Goal: Complete application form: Complete application form

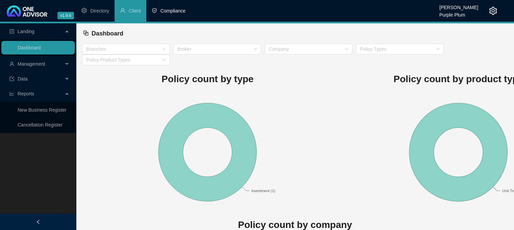
click at [172, 11] on span "Compliance" at bounding box center [173, 10] width 25 height 5
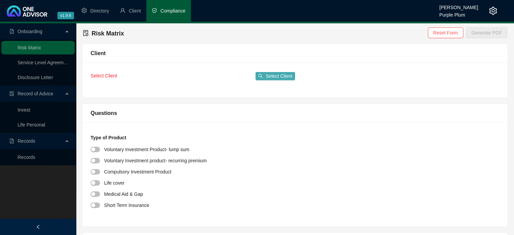
click at [277, 75] on span "Select Client" at bounding box center [279, 75] width 27 height 7
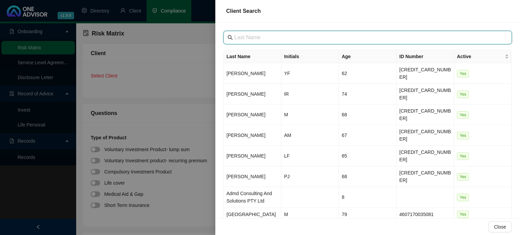
click at [248, 38] on input "text" at bounding box center [368, 37] width 268 height 8
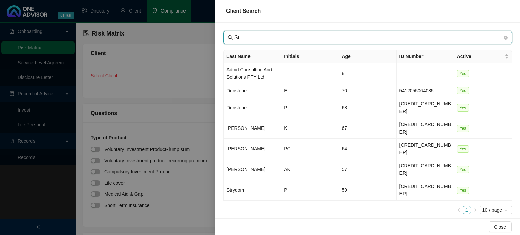
type input "S"
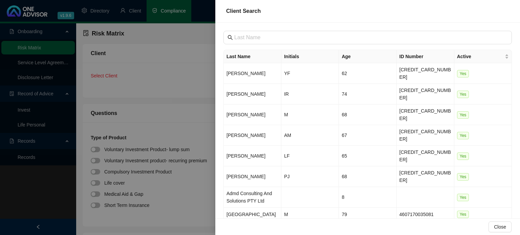
click at [165, 83] on div at bounding box center [260, 117] width 520 height 235
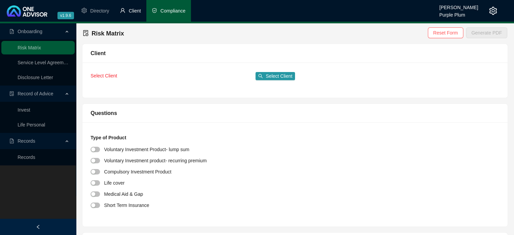
click at [128, 10] on li "Client" at bounding box center [131, 11] width 32 height 22
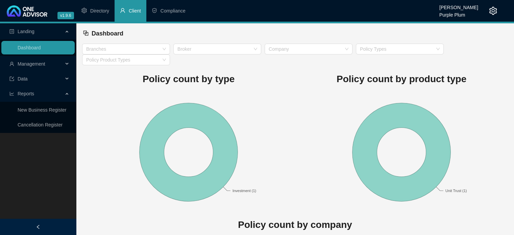
click at [36, 62] on span "Management" at bounding box center [32, 63] width 28 height 5
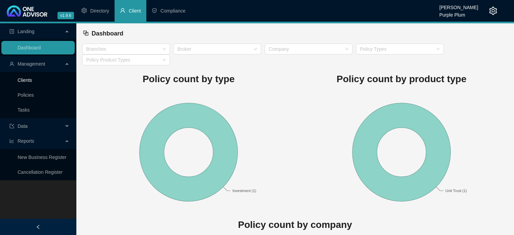
click at [31, 81] on link "Clients" at bounding box center [25, 79] width 15 height 5
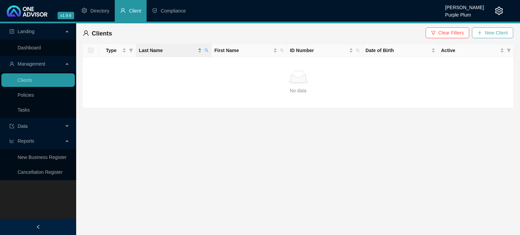
click at [484, 35] on button "New Client" at bounding box center [491, 32] width 41 height 11
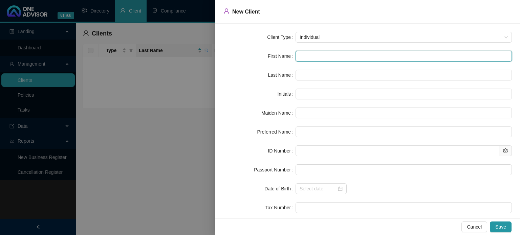
click at [305, 57] on input "text" at bounding box center [403, 56] width 216 height 11
type input "B"
type input "Ba"
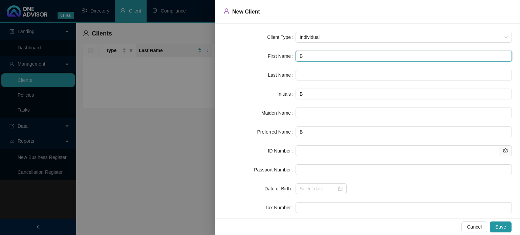
type input "Ba"
type input "Bar"
type input "Bare"
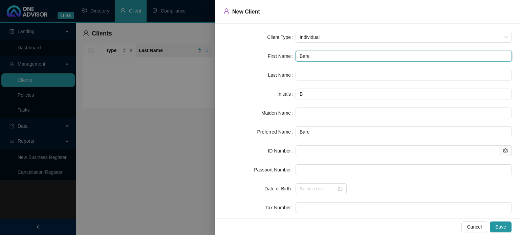
type input "Baren"
type input "Barend"
type input "Barend J"
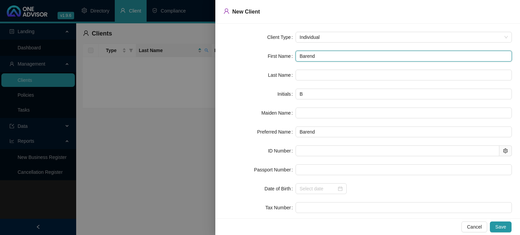
type input "BJ"
type input "[PERSON_NAME]"
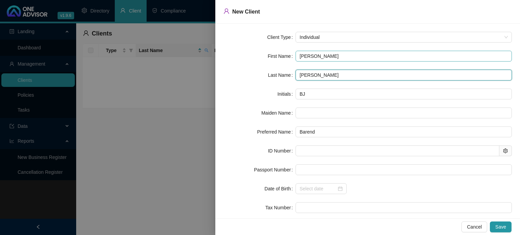
type input "[PERSON_NAME]"
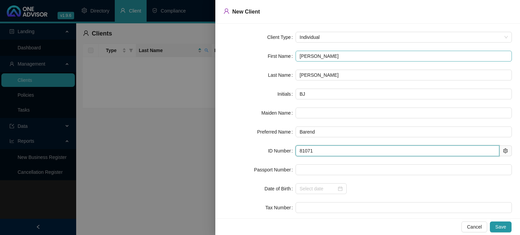
type input "810716"
type input "[DATE]"
type input "8107165131082"
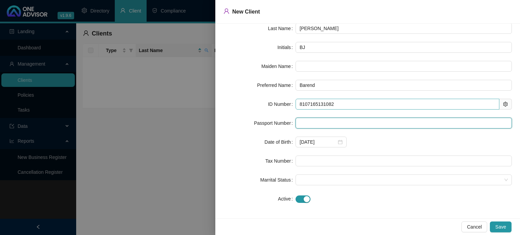
scroll to position [48, 0]
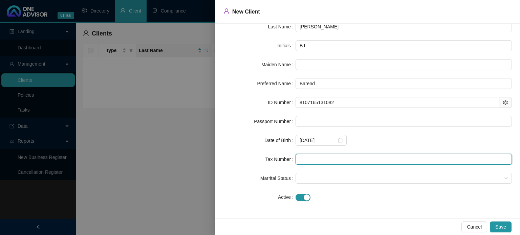
click at [332, 161] on input "text" at bounding box center [403, 159] width 216 height 11
type input "2081487148"
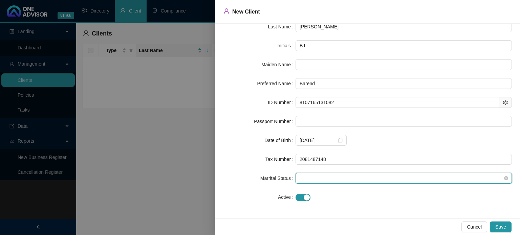
click at [316, 180] on span at bounding box center [403, 178] width 208 height 10
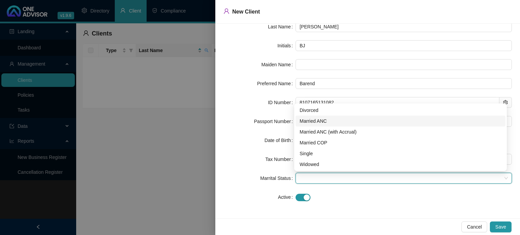
click at [312, 122] on div "Married ANC" at bounding box center [400, 120] width 202 height 7
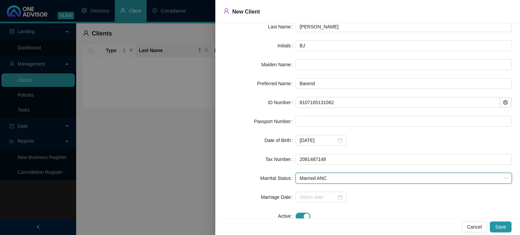
scroll to position [67, 0]
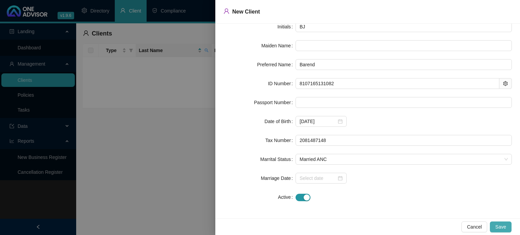
click at [501, 226] on span "Save" at bounding box center [500, 226] width 11 height 7
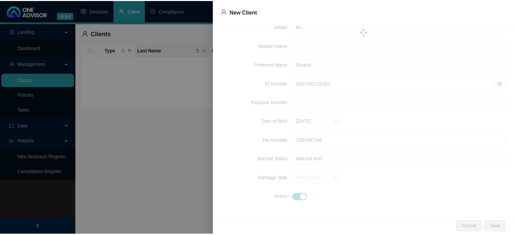
scroll to position [0, 0]
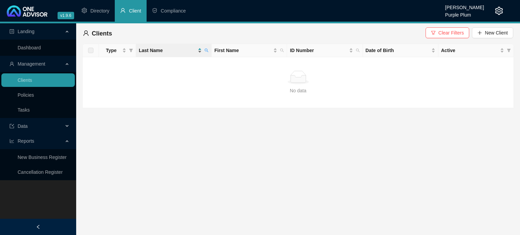
click at [151, 51] on span "Last Name" at bounding box center [167, 50] width 57 height 7
click at [205, 50] on icon "search" at bounding box center [206, 50] width 4 height 4
click at [191, 78] on span "Reset" at bounding box center [192, 76] width 13 height 7
click at [191, 77] on span "Reset" at bounding box center [192, 76] width 13 height 7
click at [220, 69] on td "No data No data" at bounding box center [298, 82] width 431 height 51
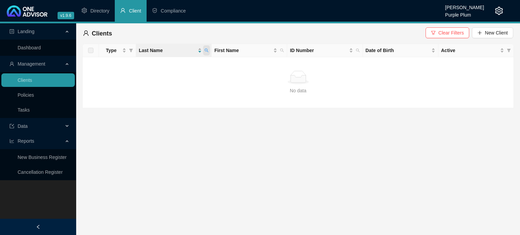
click at [207, 49] on icon "search" at bounding box center [206, 50] width 4 height 4
type input "kaid"
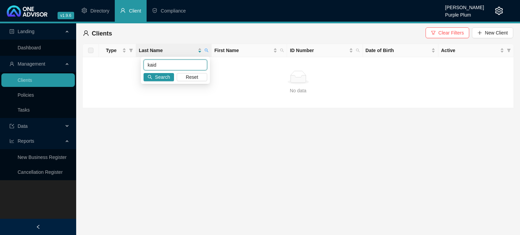
click at [188, 63] on input "kaid" at bounding box center [175, 65] width 64 height 11
click at [190, 79] on span "Reset" at bounding box center [192, 76] width 13 height 7
click at [156, 75] on span "Search" at bounding box center [162, 76] width 15 height 7
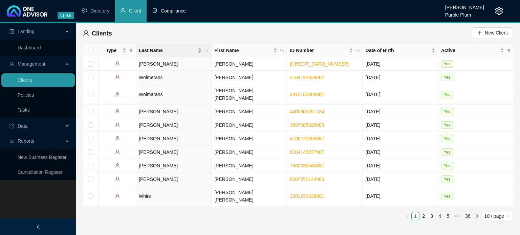
click at [168, 10] on span "Compliance" at bounding box center [173, 10] width 25 height 5
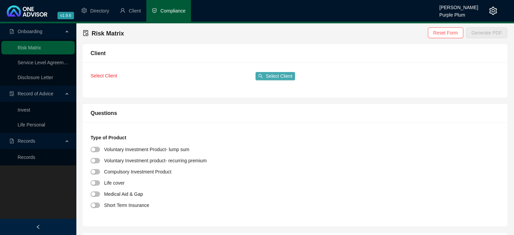
click at [283, 74] on span "Select Client" at bounding box center [279, 75] width 27 height 7
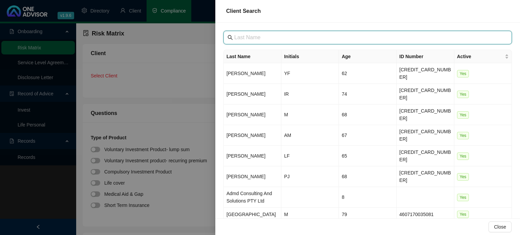
click at [240, 39] on input "text" at bounding box center [368, 37] width 268 height 8
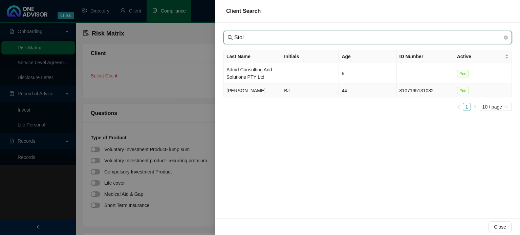
type input "Stol"
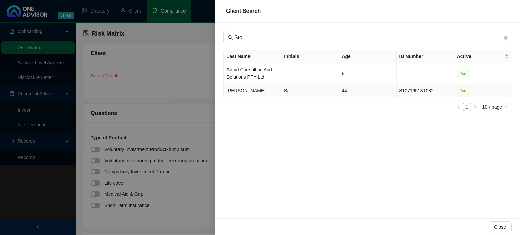
click at [244, 90] on td "[PERSON_NAME]" at bounding box center [252, 91] width 57 height 14
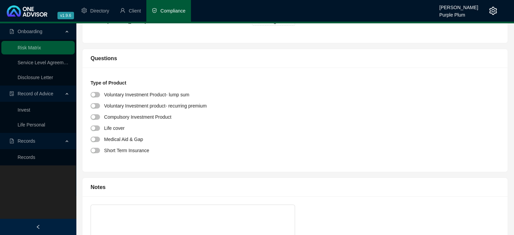
scroll to position [68, 0]
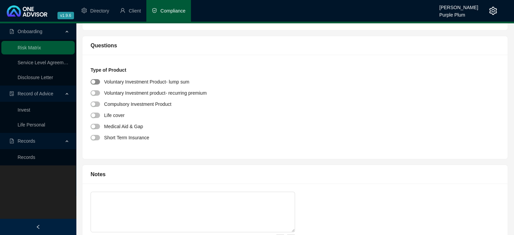
click at [99, 81] on span "button" at bounding box center [95, 81] width 9 height 5
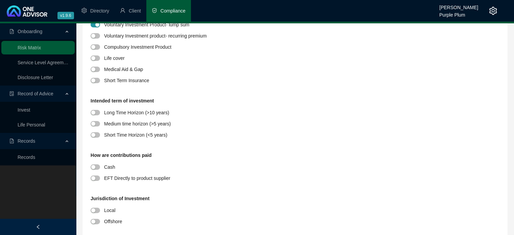
scroll to position [135, 0]
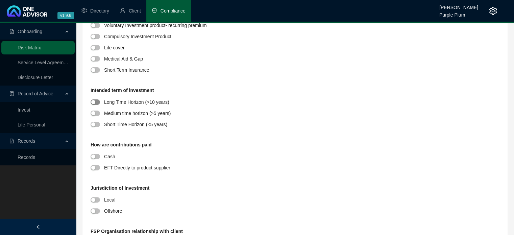
click at [97, 102] on span "button" at bounding box center [95, 101] width 9 height 5
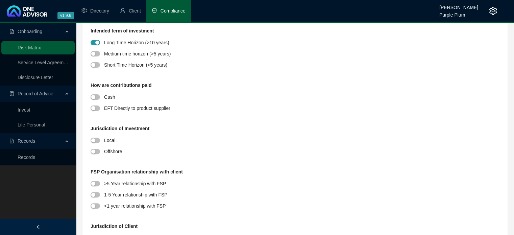
scroll to position [203, 0]
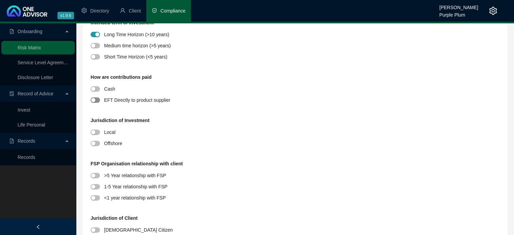
click at [98, 99] on span "button" at bounding box center [95, 99] width 9 height 5
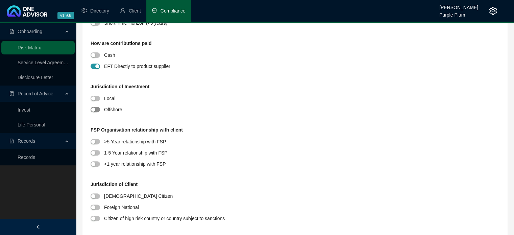
click at [98, 111] on span "button" at bounding box center [95, 109] width 9 height 5
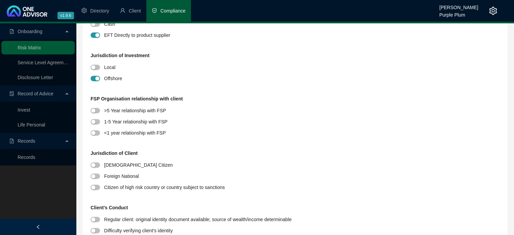
scroll to position [304, 0]
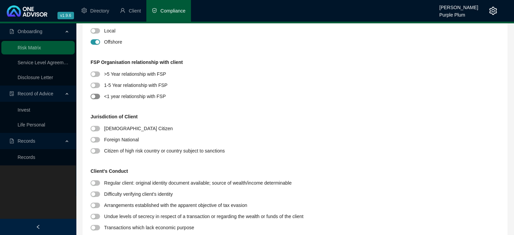
drag, startPoint x: 99, startPoint y: 96, endPoint x: 118, endPoint y: 118, distance: 29.2
click at [99, 97] on span "button" at bounding box center [95, 96] width 9 height 5
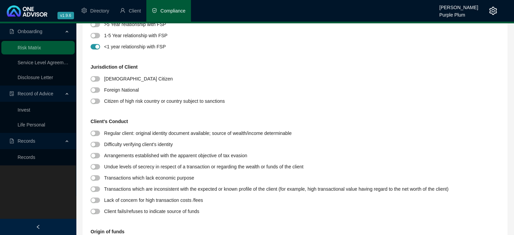
scroll to position [372, 0]
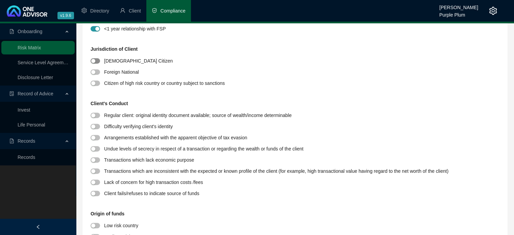
click at [96, 61] on span "button" at bounding box center [95, 60] width 9 height 5
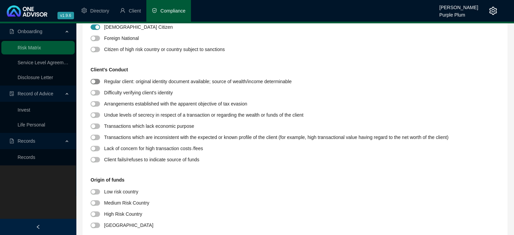
click at [97, 81] on span "button" at bounding box center [95, 81] width 9 height 5
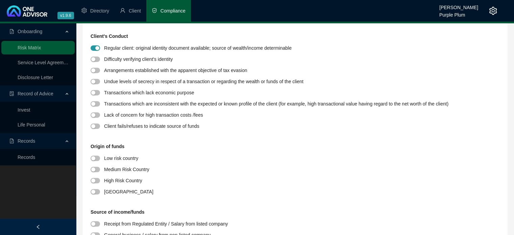
scroll to position [507, 0]
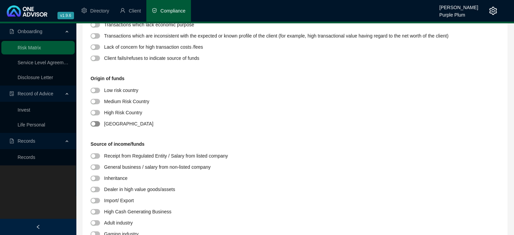
click at [99, 124] on span "button" at bounding box center [95, 123] width 9 height 5
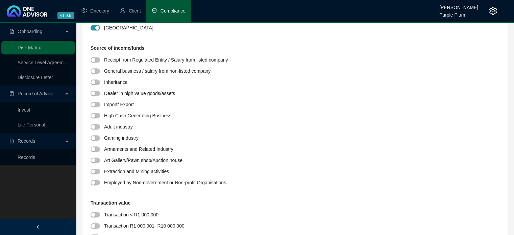
scroll to position [609, 0]
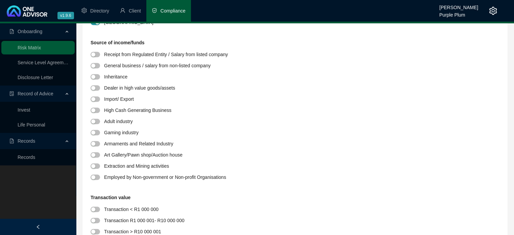
click at [100, 65] on div at bounding box center [98, 66] width 14 height 8
click at [97, 65] on span "button" at bounding box center [95, 65] width 9 height 5
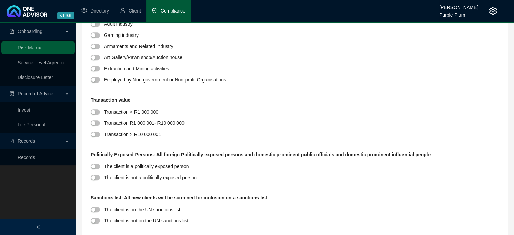
scroll to position [710, 0]
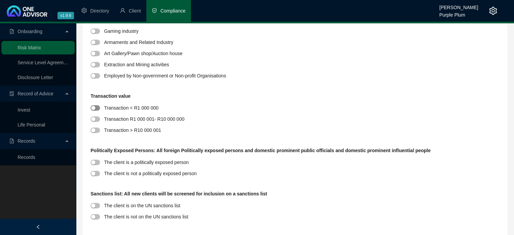
click at [97, 109] on span "button" at bounding box center [95, 107] width 9 height 5
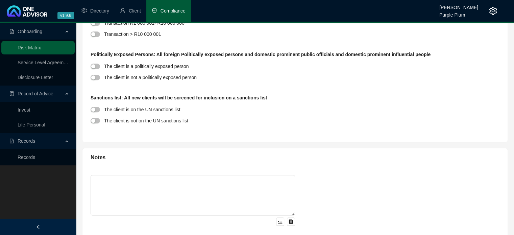
scroll to position [812, 0]
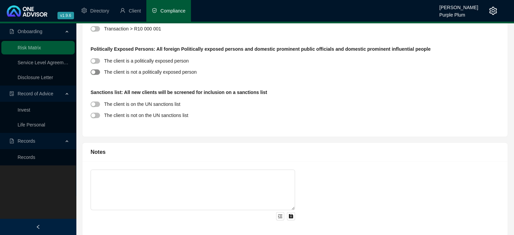
click at [97, 72] on span "button" at bounding box center [95, 71] width 9 height 5
click at [96, 116] on span "button" at bounding box center [95, 115] width 9 height 5
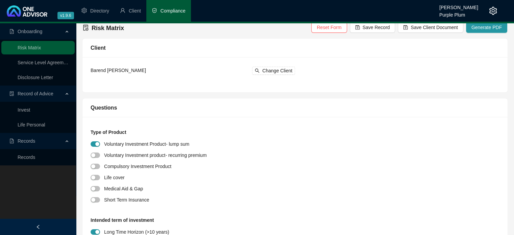
scroll to position [0, 0]
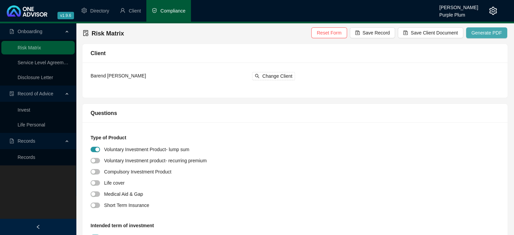
click at [490, 32] on span "Generate PDF" at bounding box center [487, 32] width 30 height 7
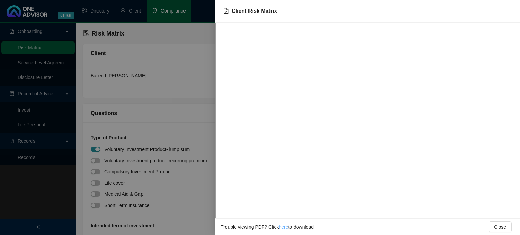
click at [280, 228] on link "here" at bounding box center [282, 226] width 9 height 5
drag, startPoint x: 188, startPoint y: 107, endPoint x: 196, endPoint y: 103, distance: 9.2
click at [188, 107] on div at bounding box center [260, 117] width 520 height 235
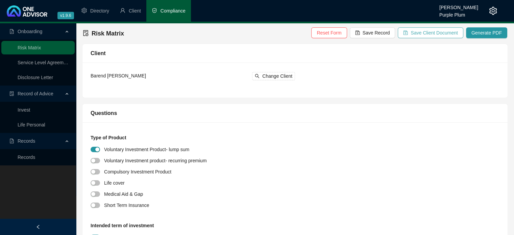
click at [435, 32] on span "Save Client Document" at bounding box center [434, 32] width 47 height 7
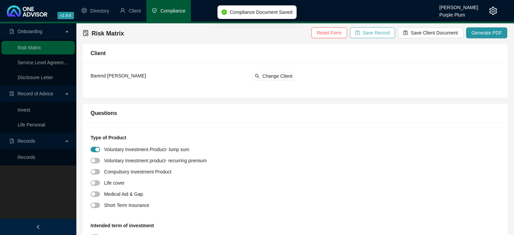
click at [381, 35] on span "Save Record" at bounding box center [376, 32] width 27 height 7
drag, startPoint x: 27, startPoint y: 73, endPoint x: 31, endPoint y: 79, distance: 7.2
click at [27, 75] on link "Disclosure Letter" at bounding box center [36, 77] width 36 height 5
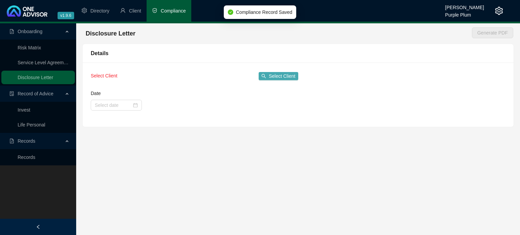
click at [280, 77] on span "Select Client" at bounding box center [282, 75] width 27 height 7
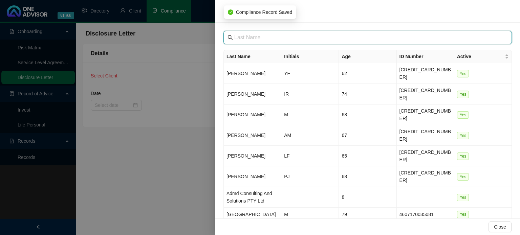
click at [259, 39] on input "text" at bounding box center [368, 37] width 268 height 8
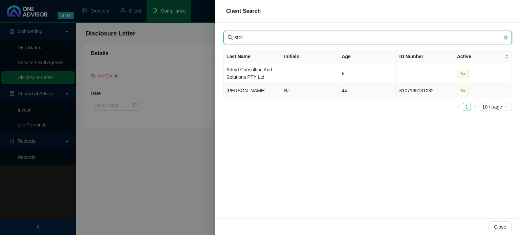
type input "stol"
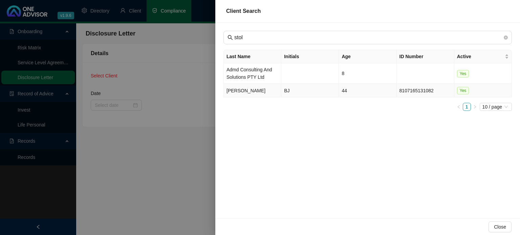
click at [234, 91] on td "[PERSON_NAME]" at bounding box center [252, 91] width 57 height 14
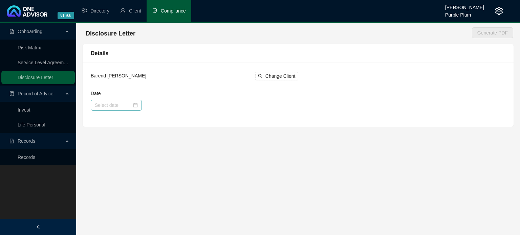
click at [134, 106] on div at bounding box center [116, 104] width 43 height 7
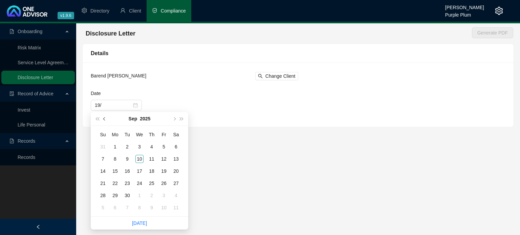
click at [104, 119] on span "prev-year" at bounding box center [104, 118] width 3 height 3
type input "[DATE]"
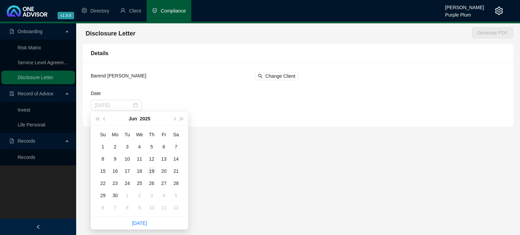
click at [151, 170] on div "19" at bounding box center [151, 171] width 8 height 8
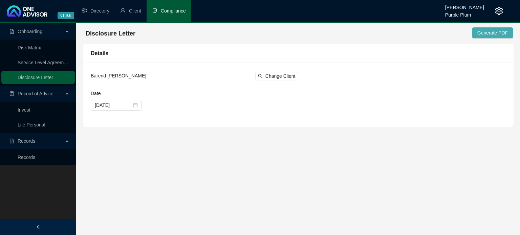
click at [498, 36] on button "Generate PDF" at bounding box center [491, 32] width 41 height 11
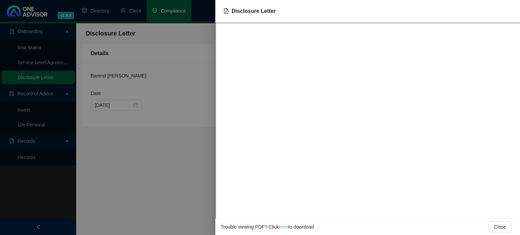
click at [281, 227] on link "here" at bounding box center [282, 226] width 9 height 5
click at [157, 160] on div at bounding box center [260, 117] width 520 height 235
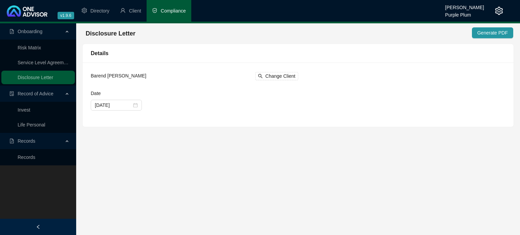
click at [29, 110] on link "Invest" at bounding box center [24, 109] width 13 height 5
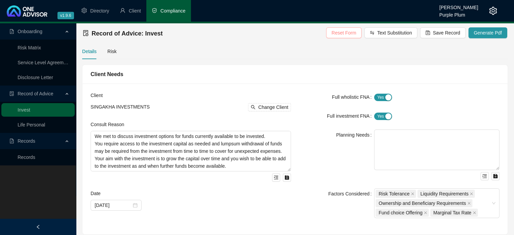
click at [350, 33] on span "Reset Form" at bounding box center [344, 32] width 25 height 7
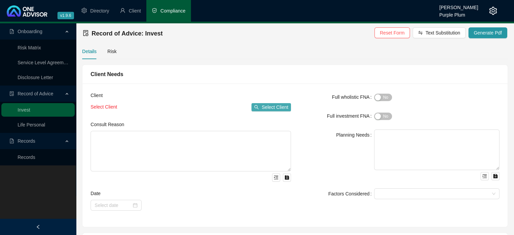
click at [270, 104] on span "Select Client" at bounding box center [275, 106] width 27 height 7
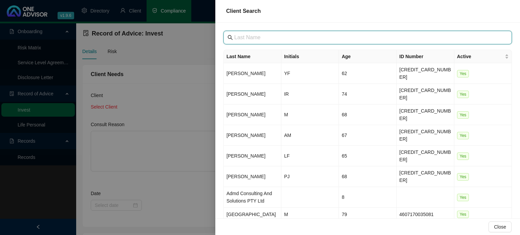
click at [248, 38] on input "text" at bounding box center [368, 37] width 268 height 8
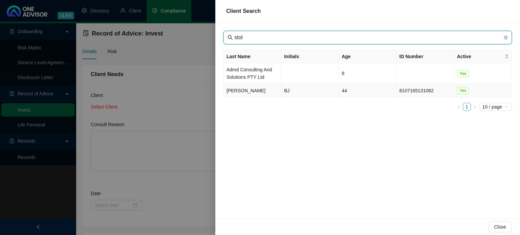
type input "stol"
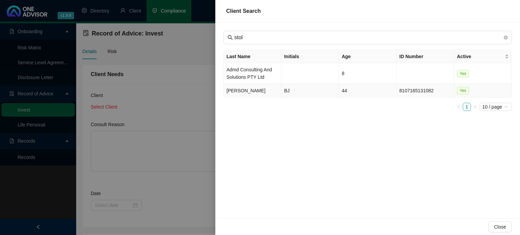
click at [241, 90] on td "[PERSON_NAME]" at bounding box center [252, 91] width 57 height 14
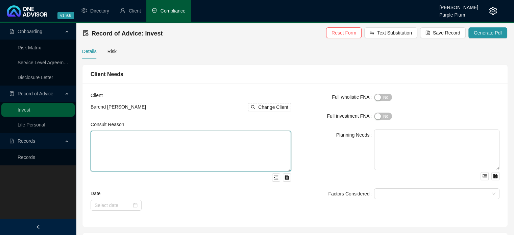
click at [205, 143] on textarea at bounding box center [191, 151] width 201 height 41
type textarea "Client wanted to invest savings from property rental Offshore . Client wanted l…"
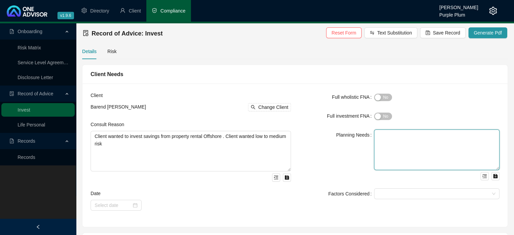
click at [377, 134] on textarea at bounding box center [436, 150] width 125 height 41
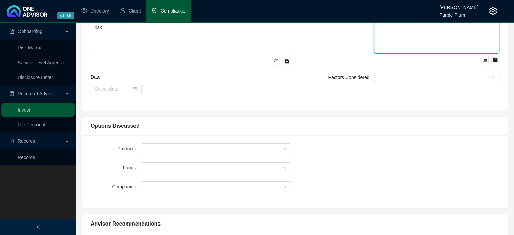
scroll to position [101, 0]
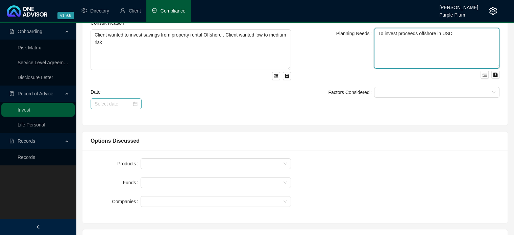
click at [136, 101] on div at bounding box center [116, 103] width 43 height 7
type textarea "To invest proceeds offshore in USD"
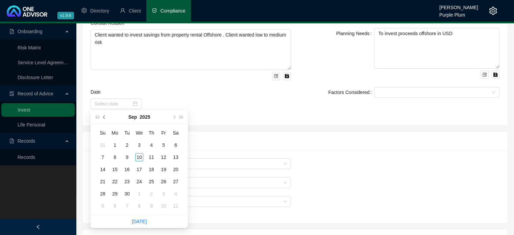
click at [103, 116] on button "prev-year" at bounding box center [104, 117] width 7 height 14
type input "[DATE]"
click at [149, 170] on div "19" at bounding box center [151, 169] width 8 height 8
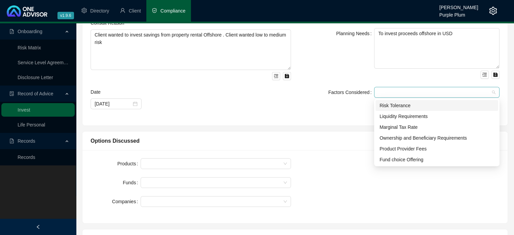
click at [385, 92] on div at bounding box center [434, 92] width 116 height 5
drag, startPoint x: 388, startPoint y: 103, endPoint x: 387, endPoint y: 111, distance: 8.1
click at [388, 103] on div "Risk Tolerance" at bounding box center [437, 105] width 115 height 7
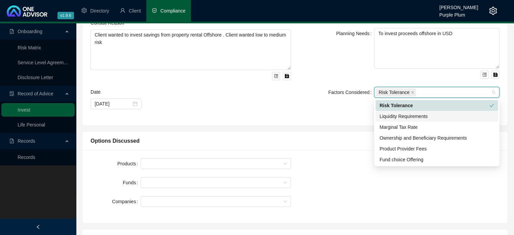
click at [387, 114] on div "Liquidity Requirements" at bounding box center [437, 116] width 115 height 7
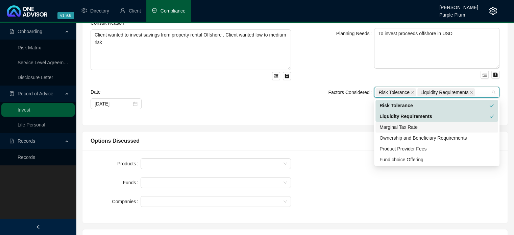
click at [387, 125] on div "Marginal Tax Rate" at bounding box center [437, 126] width 115 height 7
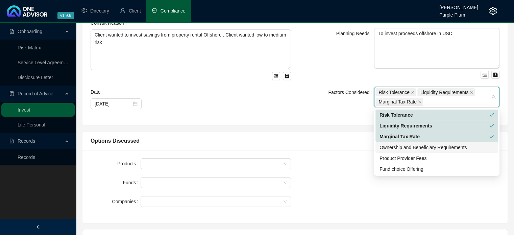
click at [388, 146] on div "Ownership and Beneficiary Requirements" at bounding box center [437, 147] width 115 height 7
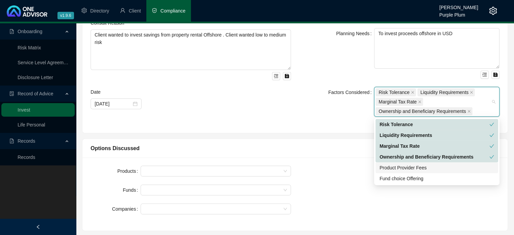
drag, startPoint x: 381, startPoint y: 166, endPoint x: 384, endPoint y: 178, distance: 12.4
click at [382, 169] on div "Product Provider Fees" at bounding box center [437, 167] width 115 height 7
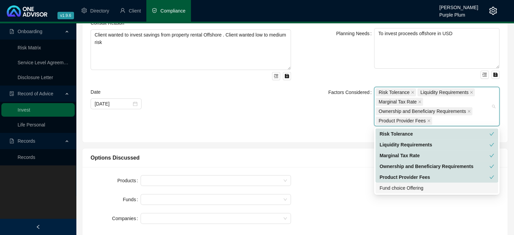
click at [386, 186] on div "Fund choice Offering" at bounding box center [437, 187] width 115 height 7
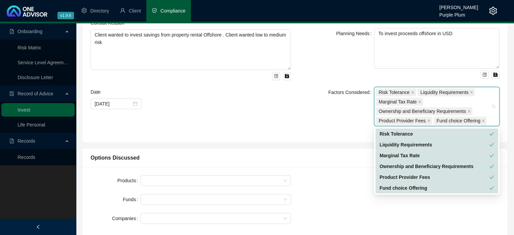
click at [298, 128] on div "Full wholistic FNA Yes No Full investment FNA Yes No Planning Needs To invest p…" at bounding box center [399, 62] width 209 height 144
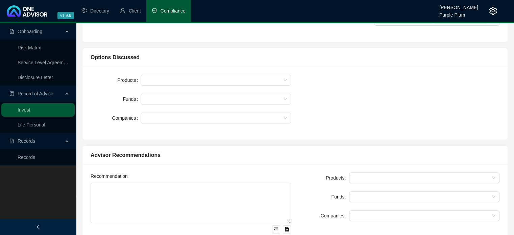
scroll to position [203, 0]
click at [151, 79] on div at bounding box center [212, 79] width 141 height 5
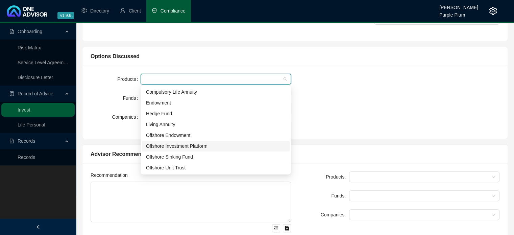
click at [175, 146] on div "Offshore Investment Platform" at bounding box center [216, 145] width 140 height 7
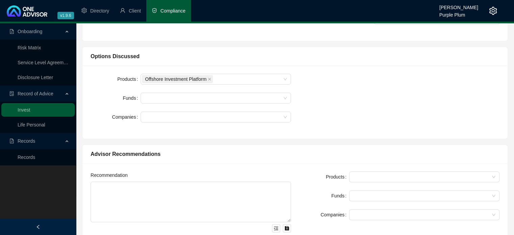
click at [368, 106] on div "Products Offshore Investment Platform Funds Companies" at bounding box center [295, 102] width 417 height 57
click at [165, 98] on div at bounding box center [212, 98] width 141 height 5
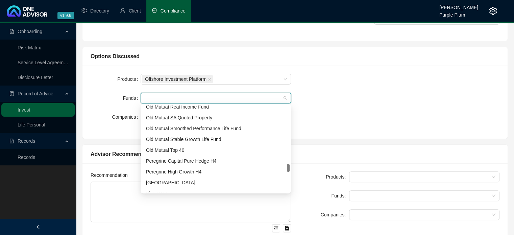
scroll to position [676, 0]
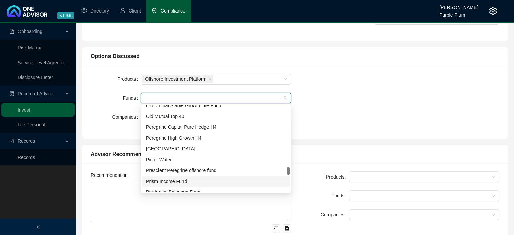
click at [173, 182] on div "Prism Income Fund" at bounding box center [216, 181] width 140 height 7
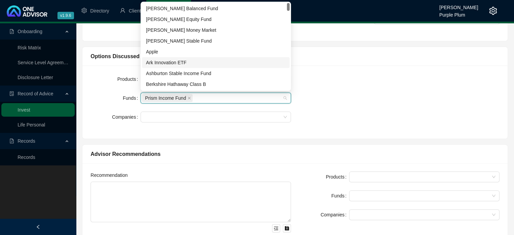
scroll to position [34, 0]
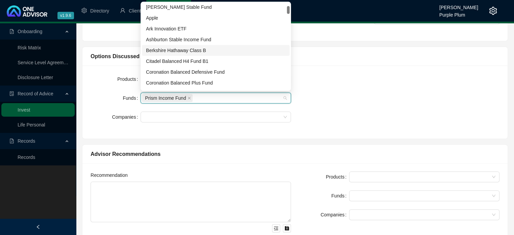
click at [186, 54] on div "Berkshire Hathaway Class B" at bounding box center [216, 50] width 140 height 7
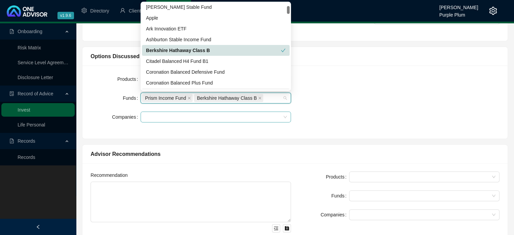
click at [159, 116] on div at bounding box center [212, 117] width 141 height 5
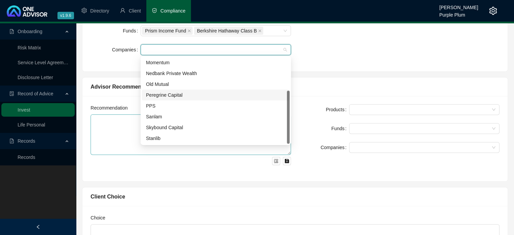
scroll to position [271, 0]
click at [166, 84] on div "Old Mutual" at bounding box center [216, 83] width 140 height 7
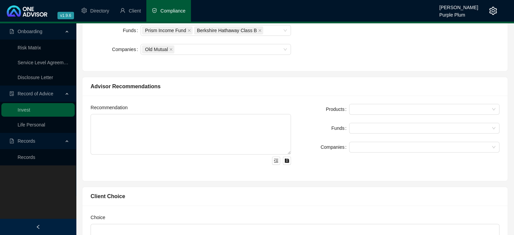
click at [339, 69] on div "Products Offshore Investment Platform Funds Prism Income Fund Berkshire Hathawa…" at bounding box center [295, 34] width 425 height 73
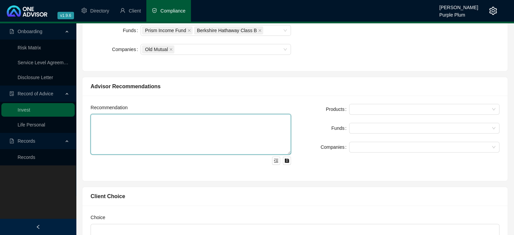
click at [103, 125] on textarea at bounding box center [191, 134] width 201 height 41
type textarea "n"
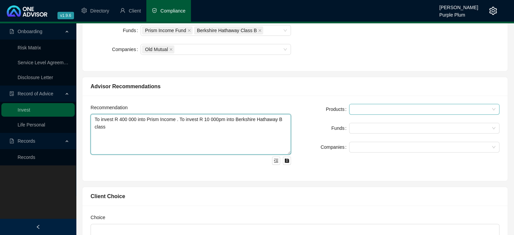
type textarea "To invest R 400 000 into Prism Income . To invest R 10 000pm into Berkshire Hat…"
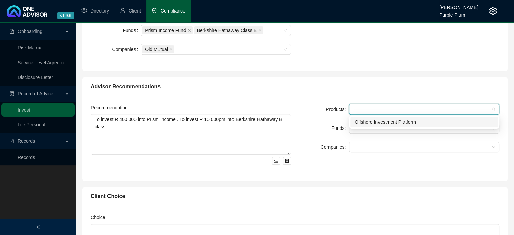
click at [354, 108] on input "search" at bounding box center [353, 109] width 1 height 5
click at [360, 124] on div "Offshore Investment Platform" at bounding box center [425, 121] width 140 height 7
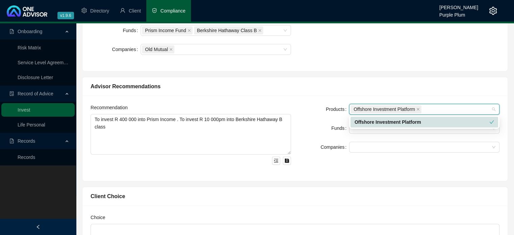
click at [316, 114] on form "Products Offshore Investment Platform Funds Companies" at bounding box center [399, 128] width 201 height 49
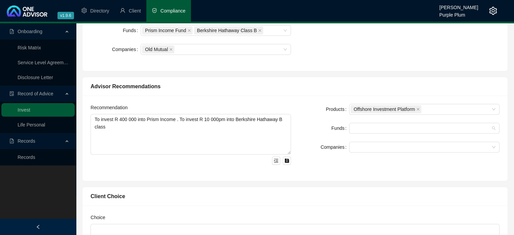
drag, startPoint x: 356, startPoint y: 128, endPoint x: 357, endPoint y: 139, distance: 10.8
click at [356, 129] on div at bounding box center [421, 128] width 141 height 5
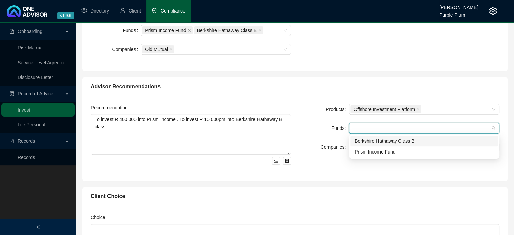
drag, startPoint x: 357, startPoint y: 140, endPoint x: 361, endPoint y: 155, distance: 15.4
click at [357, 140] on div "Berkshire Hathaway Class B" at bounding box center [425, 140] width 140 height 7
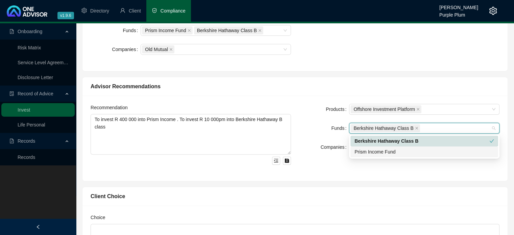
click at [363, 156] on div "Prism Income Fund" at bounding box center [425, 151] width 148 height 11
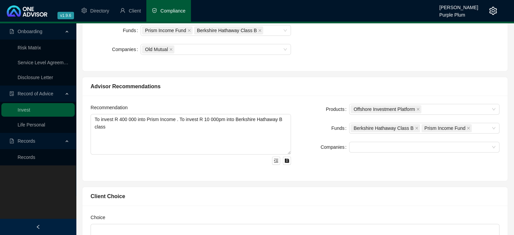
drag, startPoint x: 317, startPoint y: 136, endPoint x: 323, endPoint y: 153, distance: 17.3
click at [317, 137] on form "Products Offshore Investment Platform Funds Berkshire Hathaway Class B Prism In…" at bounding box center [399, 128] width 201 height 49
drag, startPoint x: 355, startPoint y: 146, endPoint x: 356, endPoint y: 153, distance: 6.8
click at [355, 147] on div at bounding box center [421, 147] width 141 height 5
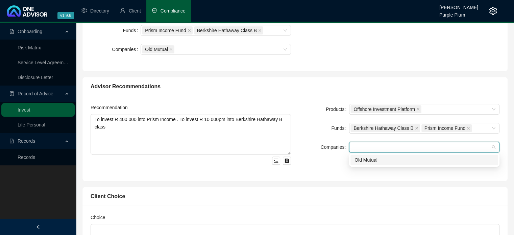
click at [363, 160] on div "Old Mutual" at bounding box center [425, 159] width 140 height 7
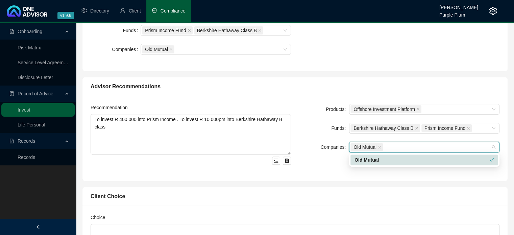
click at [302, 161] on div "Products Offshore Investment Platform Funds Berkshire Hathaway Class B Prism In…" at bounding box center [399, 138] width 209 height 69
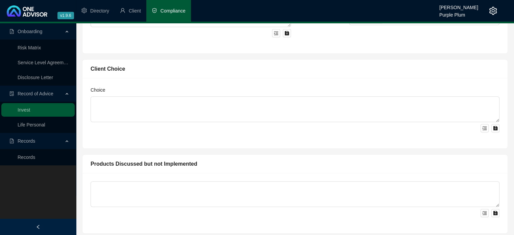
scroll to position [406, 0]
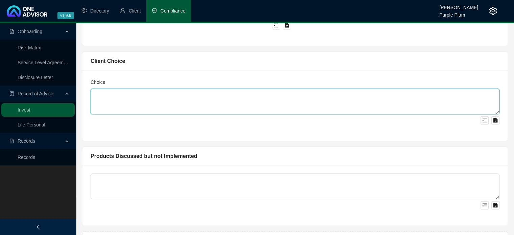
click at [131, 90] on textarea at bounding box center [295, 102] width 409 height 26
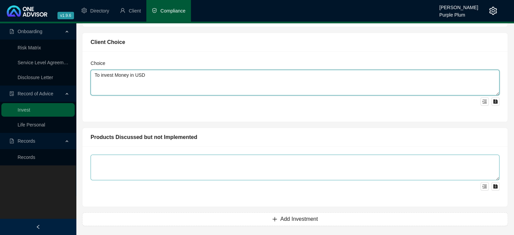
type textarea "To invest Money in USD"
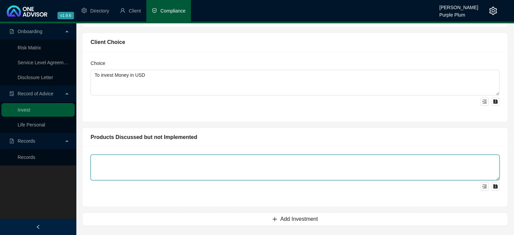
click at [159, 157] on textarea at bounding box center [295, 168] width 409 height 26
type textarea "None"
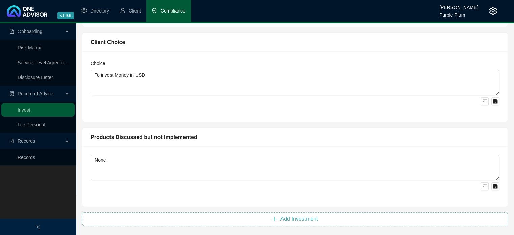
click at [294, 221] on span "Add Investment" at bounding box center [299, 219] width 38 height 8
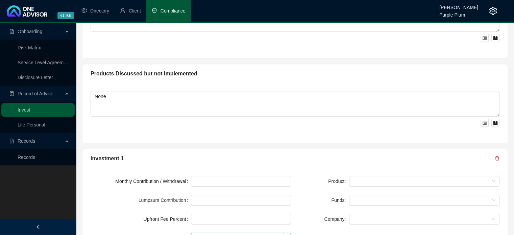
scroll to position [560, 0]
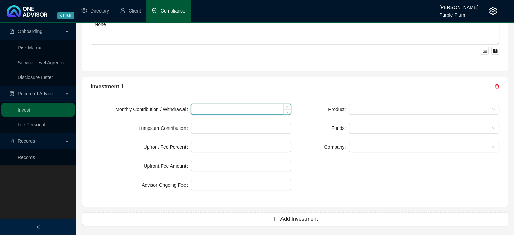
click at [211, 108] on input at bounding box center [241, 109] width 100 height 10
type input "10000"
type input "400000"
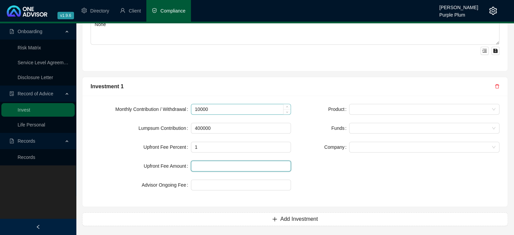
type input "1.00"
type input "100"
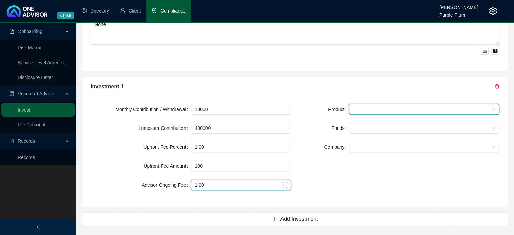
click at [237, 182] on input "1.00" at bounding box center [241, 185] width 100 height 10
type input "1"
type input "0.57"
click at [370, 107] on span at bounding box center [424, 109] width 142 height 10
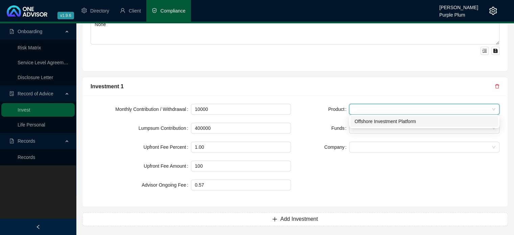
click at [372, 124] on div "Offshore Investment Platform" at bounding box center [425, 121] width 140 height 7
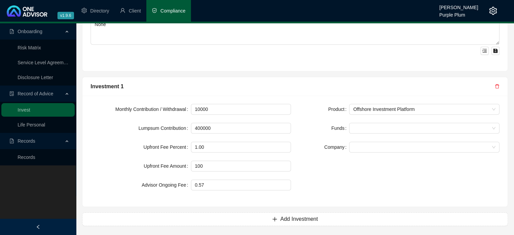
click at [329, 123] on div "Funds" at bounding box center [324, 128] width 50 height 11
click at [361, 130] on div at bounding box center [424, 128] width 151 height 11
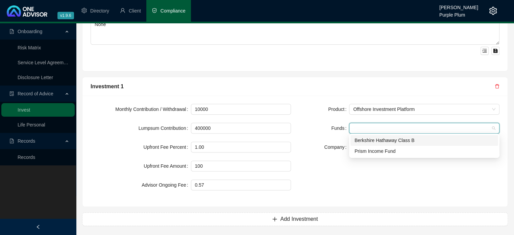
click at [361, 140] on div "Berkshire Hathaway Class B" at bounding box center [425, 140] width 140 height 7
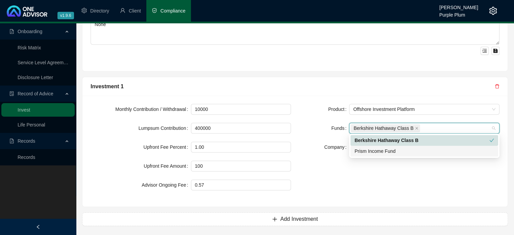
drag, startPoint x: 358, startPoint y: 151, endPoint x: 330, endPoint y: 143, distance: 28.0
click at [356, 152] on div "Prism Income Fund" at bounding box center [425, 150] width 140 height 7
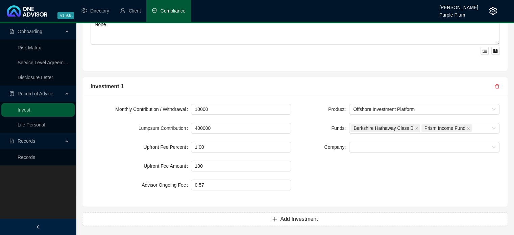
drag, startPoint x: 325, startPoint y: 139, endPoint x: 342, endPoint y: 157, distance: 24.6
click at [326, 141] on form "Product Offshore Investment Platform Funds Berkshire Hathaway Class B Prism Inc…" at bounding box center [399, 128] width 201 height 49
drag, startPoint x: 353, startPoint y: 148, endPoint x: 357, endPoint y: 160, distance: 12.5
click at [353, 149] on div at bounding box center [424, 147] width 151 height 11
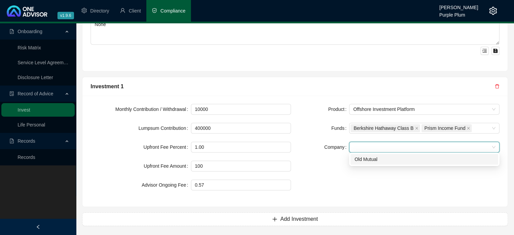
click at [360, 161] on div "Old Mutual" at bounding box center [425, 159] width 140 height 7
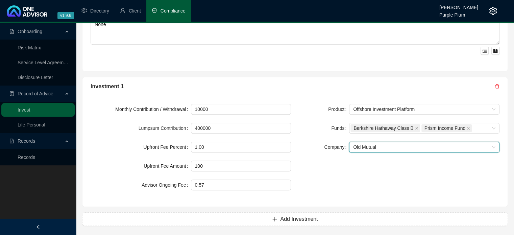
drag, startPoint x: 344, startPoint y: 182, endPoint x: 341, endPoint y: 191, distance: 9.3
click at [344, 182] on div "Product Offshore Investment Platform Funds Berkshire Hathaway Class B Prism Inc…" at bounding box center [399, 151] width 209 height 95
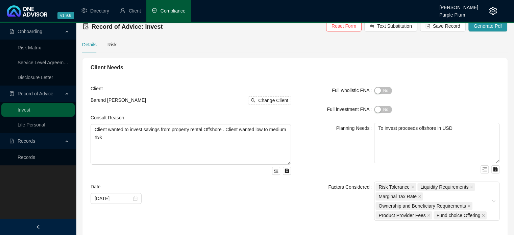
scroll to position [0, 0]
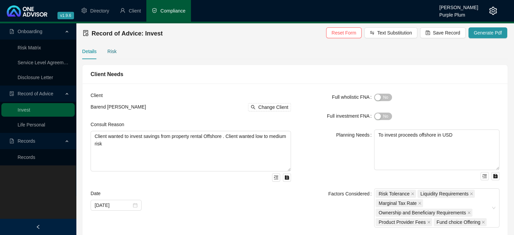
click at [108, 52] on div "Risk" at bounding box center [112, 51] width 9 height 7
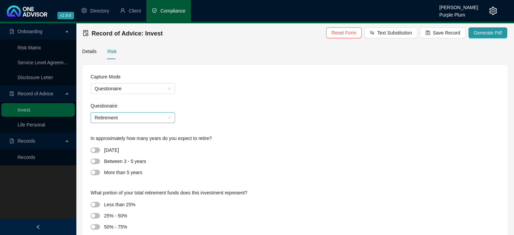
click at [167, 119] on span "Retirement" at bounding box center [133, 118] width 76 height 10
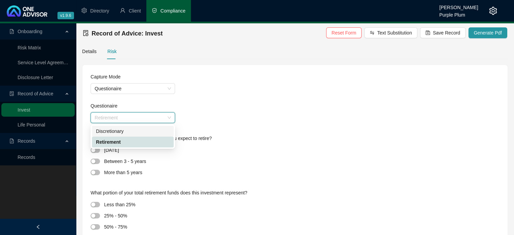
click at [157, 132] on div "Discretionary" at bounding box center [133, 131] width 74 height 7
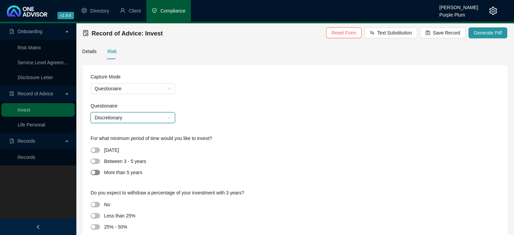
click at [97, 173] on span "button" at bounding box center [95, 172] width 9 height 5
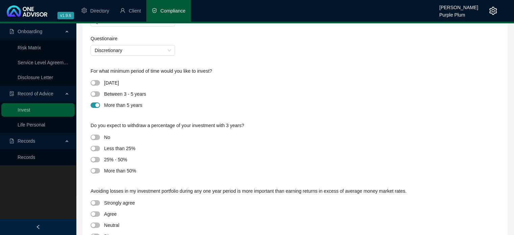
scroll to position [68, 0]
click at [98, 136] on span "button" at bounding box center [95, 136] width 9 height 5
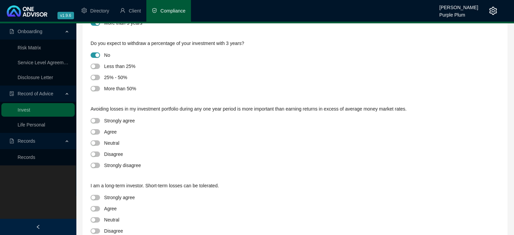
scroll to position [169, 0]
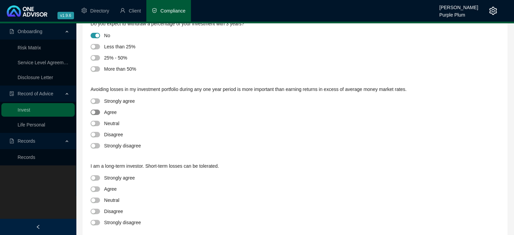
click at [98, 111] on span "button" at bounding box center [95, 112] width 9 height 5
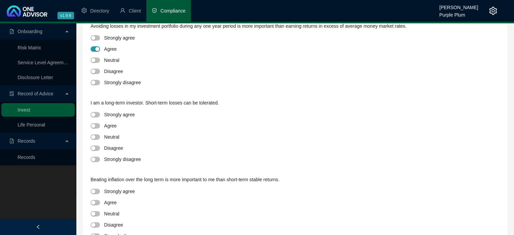
scroll to position [237, 0]
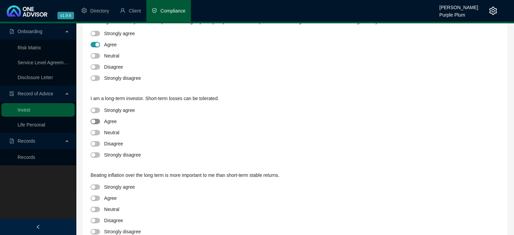
click at [96, 121] on span "button" at bounding box center [95, 121] width 9 height 5
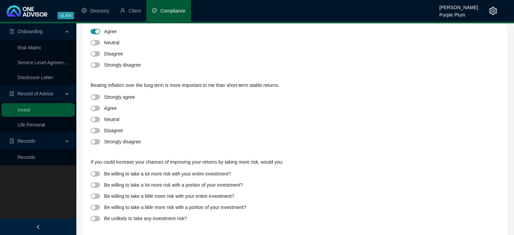
scroll to position [331, 0]
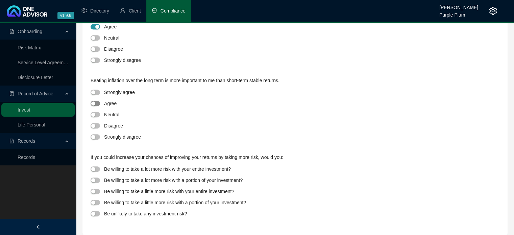
click at [98, 103] on span "button" at bounding box center [95, 103] width 9 height 5
click at [96, 194] on span "button" at bounding box center [95, 191] width 9 height 5
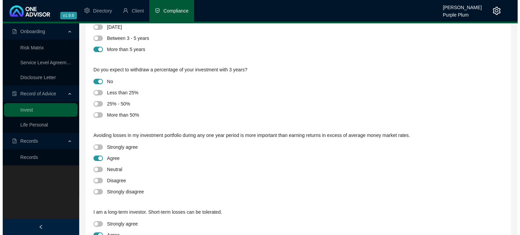
scroll to position [0, 0]
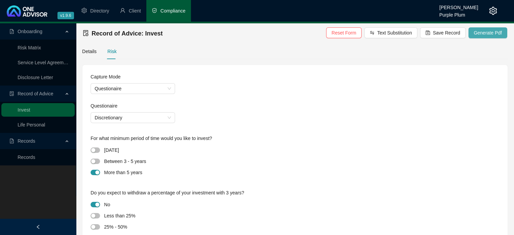
click at [476, 34] on span "Generate Pdf" at bounding box center [488, 32] width 28 height 7
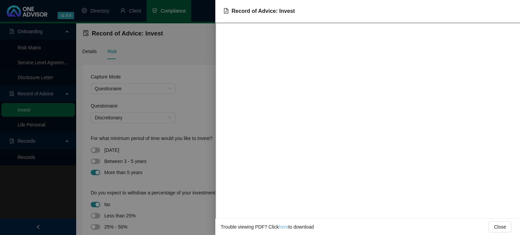
click at [280, 227] on link "here" at bounding box center [282, 226] width 9 height 5
click at [198, 108] on div at bounding box center [260, 117] width 520 height 235
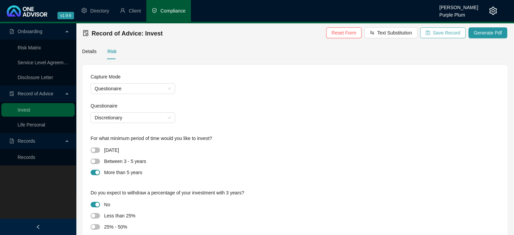
click at [451, 34] on span "Save Record" at bounding box center [446, 32] width 27 height 7
drag, startPoint x: 22, startPoint y: 157, endPoint x: 30, endPoint y: 157, distance: 8.1
click at [22, 157] on link "Records" at bounding box center [27, 157] width 18 height 5
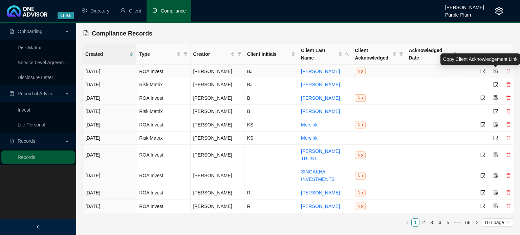
click at [496, 71] on icon "file-protect" at bounding box center [495, 71] width 5 height 5
